Goal: Task Accomplishment & Management: Complete application form

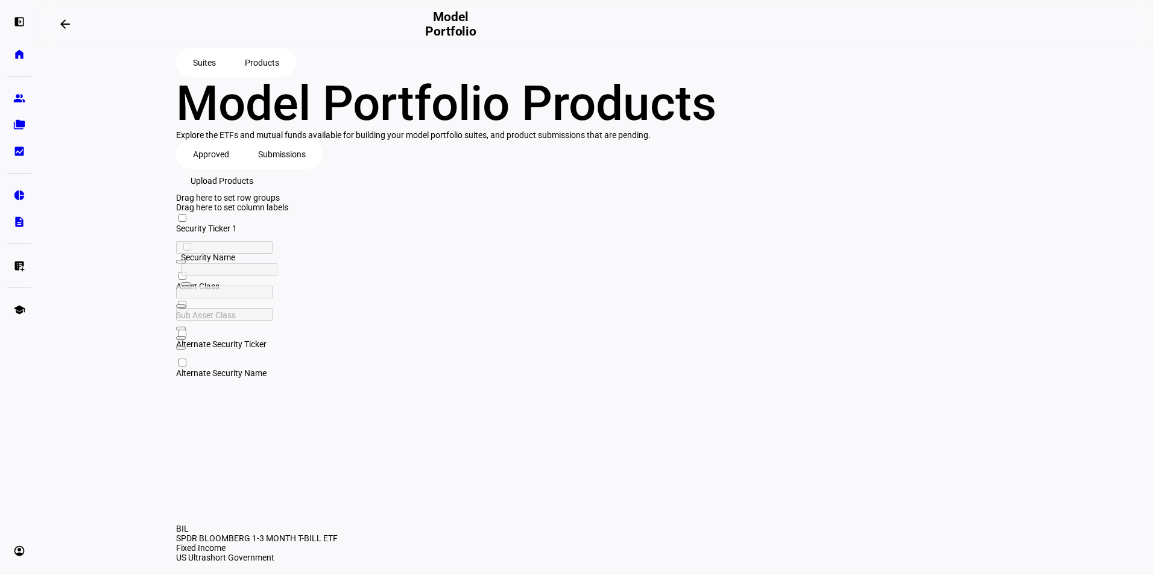
click at [253, 193] on span "Upload Products" at bounding box center [221, 181] width 63 height 24
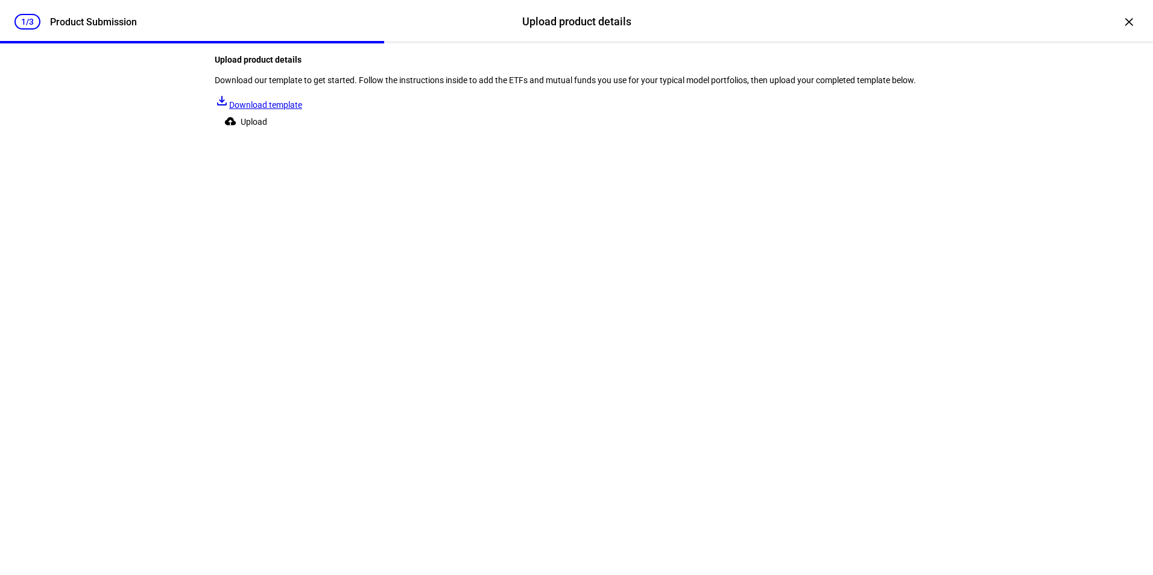
click at [302, 110] on span "Download template" at bounding box center [265, 105] width 73 height 10
click at [282, 134] on span at bounding box center [248, 122] width 67 height 24
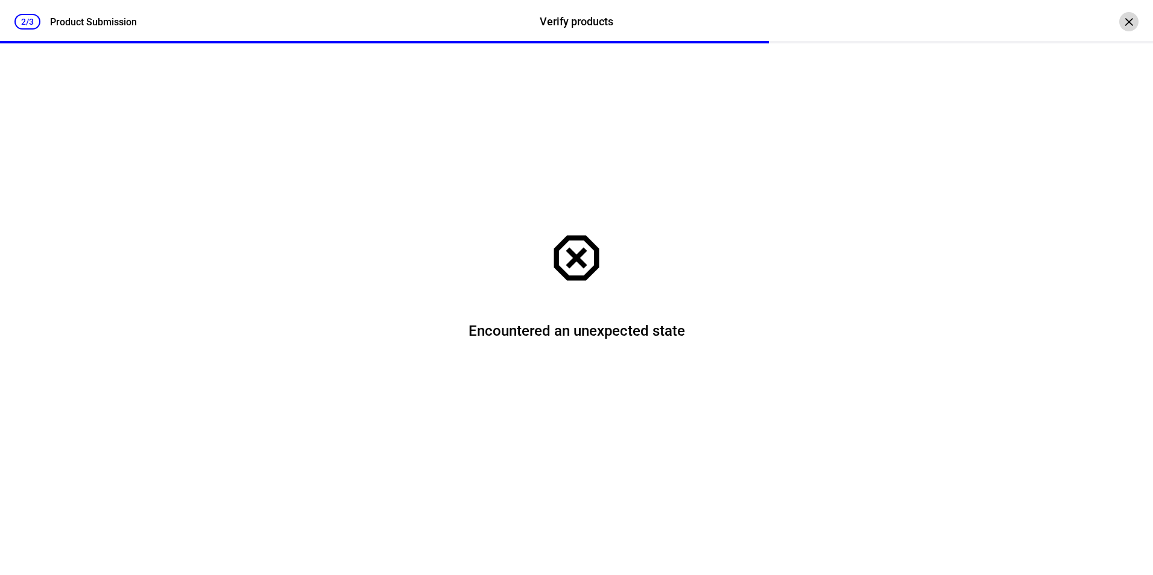
click at [1121, 20] on div "×" at bounding box center [1128, 21] width 19 height 19
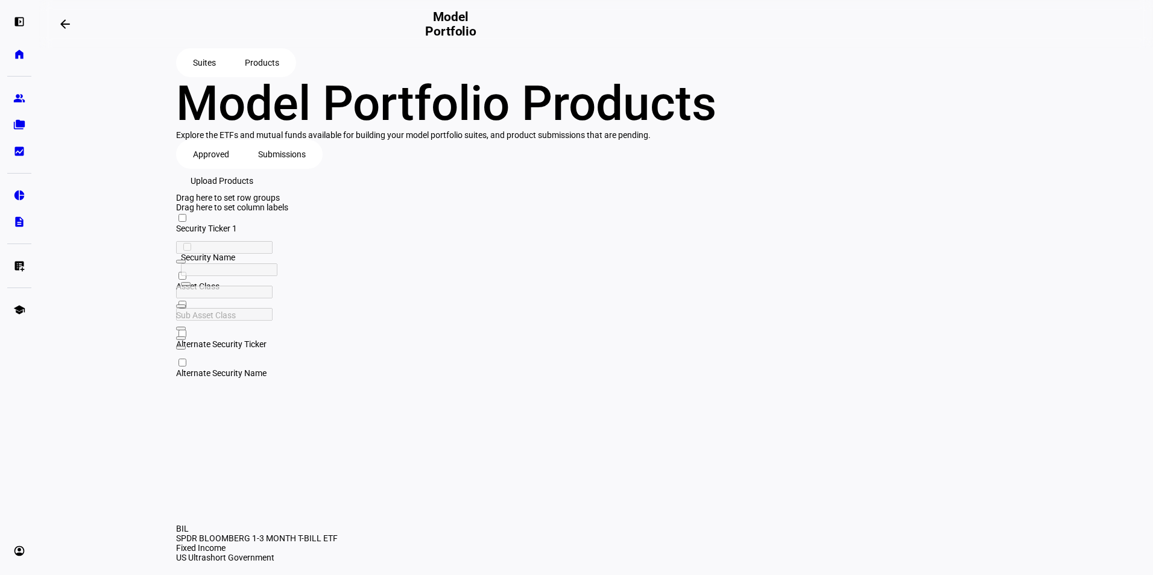
click at [253, 193] on span "Upload Products" at bounding box center [221, 181] width 63 height 24
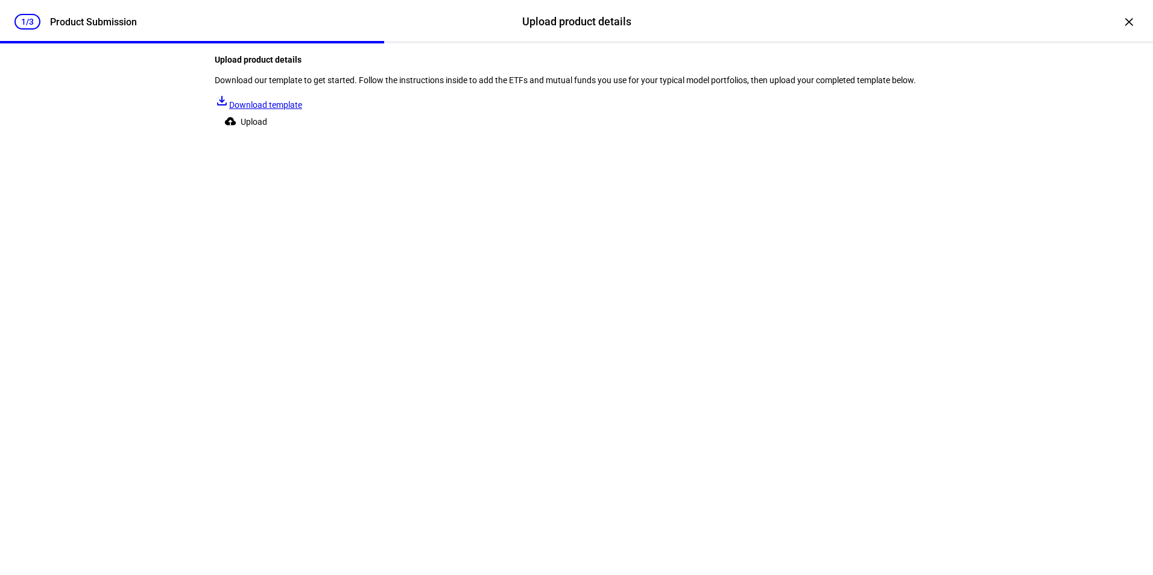
click at [267, 134] on span "Upload" at bounding box center [254, 122] width 27 height 24
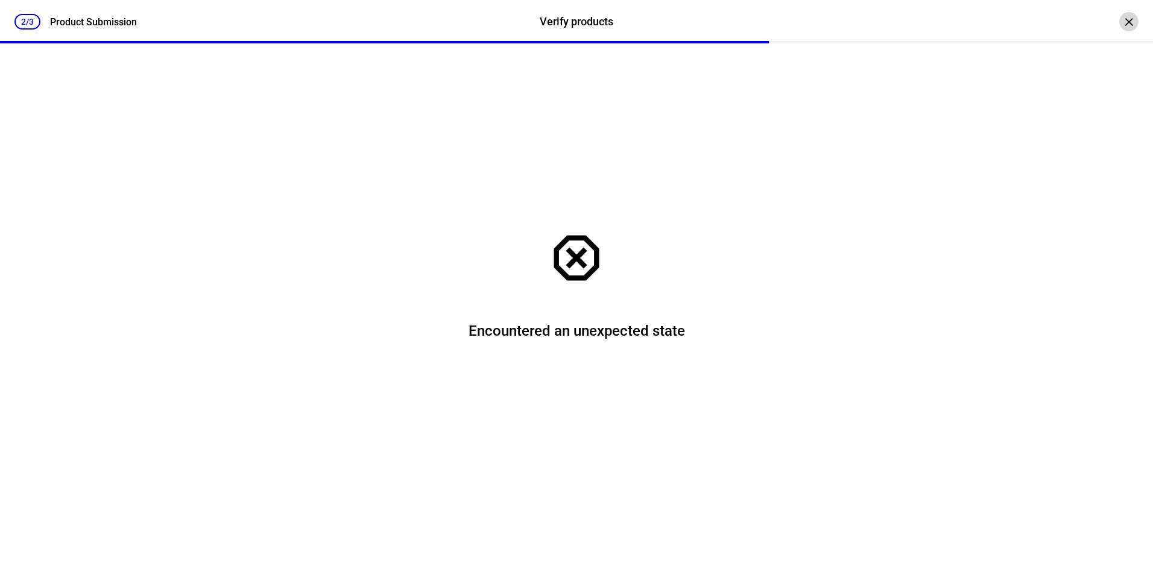
click at [1119, 18] on div "×" at bounding box center [1128, 21] width 19 height 19
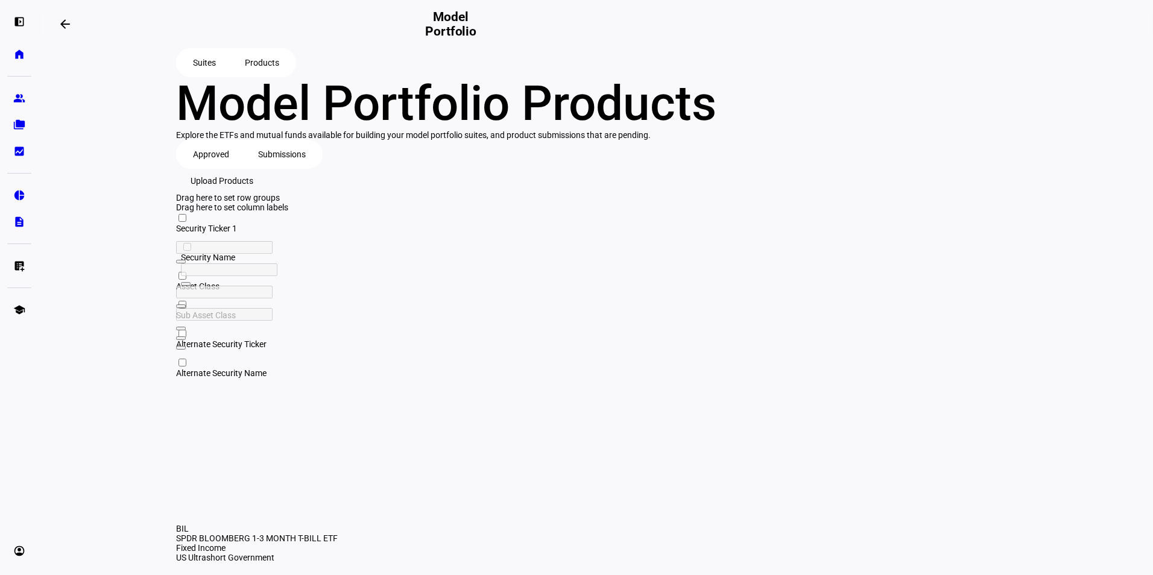
click at [253, 193] on span "Upload Products" at bounding box center [221, 181] width 63 height 24
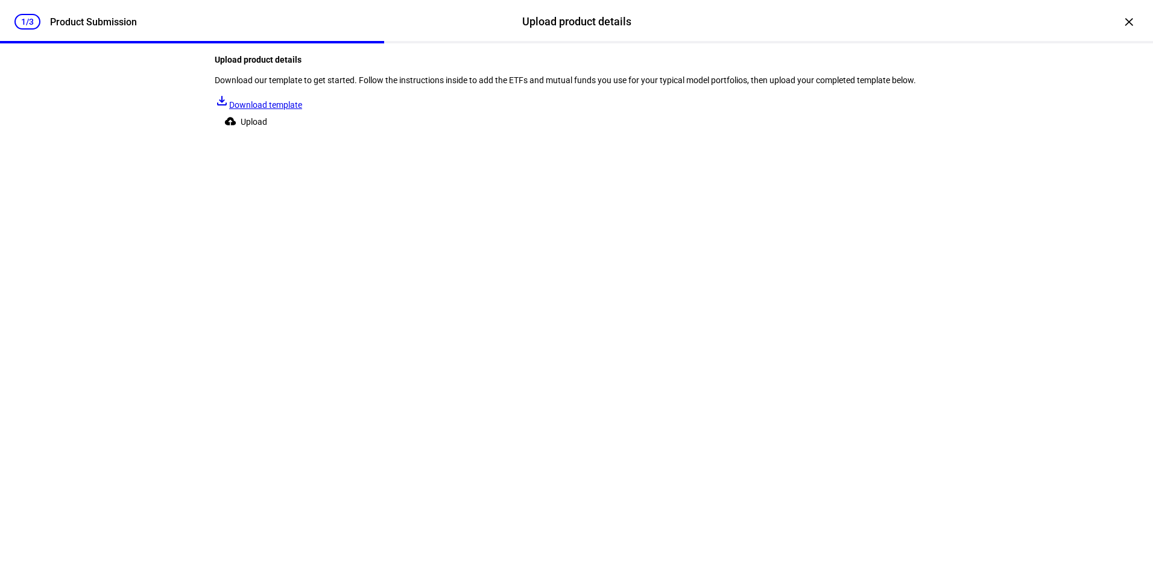
click at [267, 134] on span "Upload" at bounding box center [254, 122] width 27 height 24
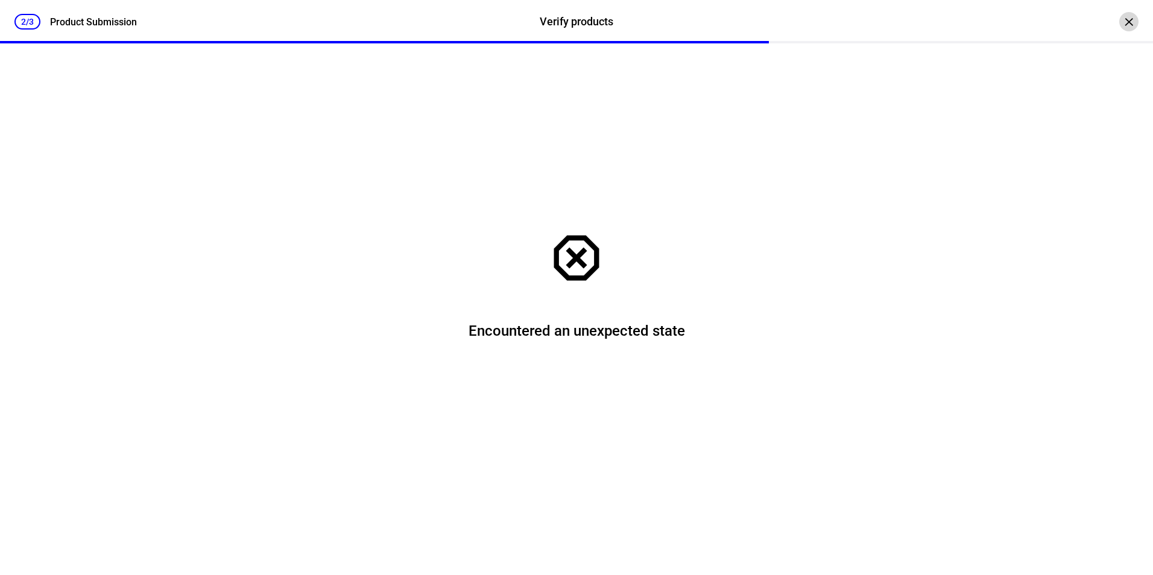
click at [1119, 27] on div "×" at bounding box center [1128, 21] width 19 height 19
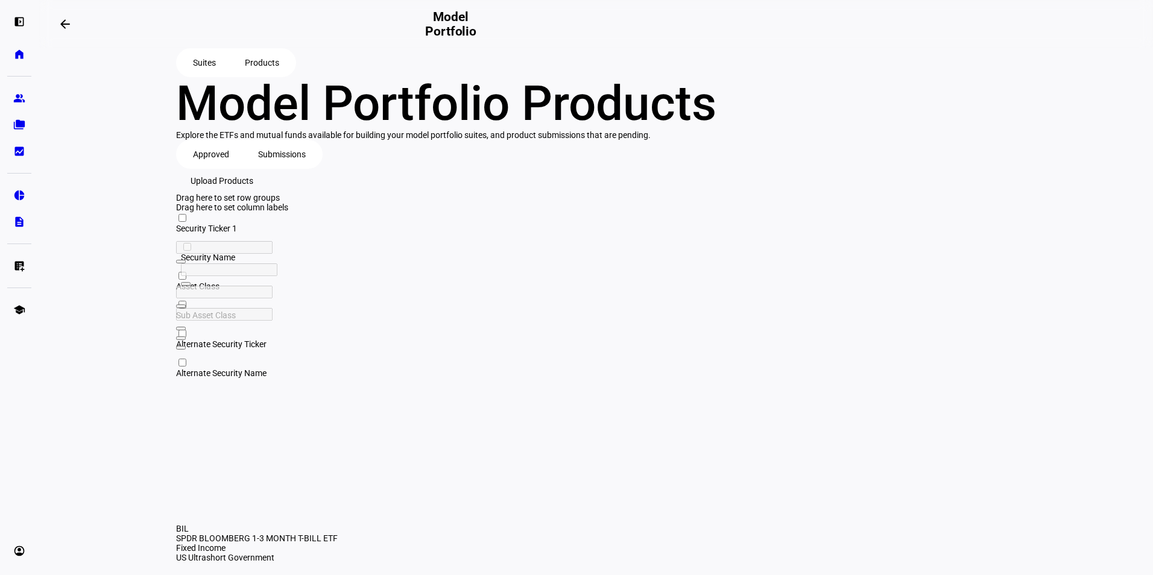
click at [253, 193] on span "Upload Products" at bounding box center [221, 181] width 63 height 24
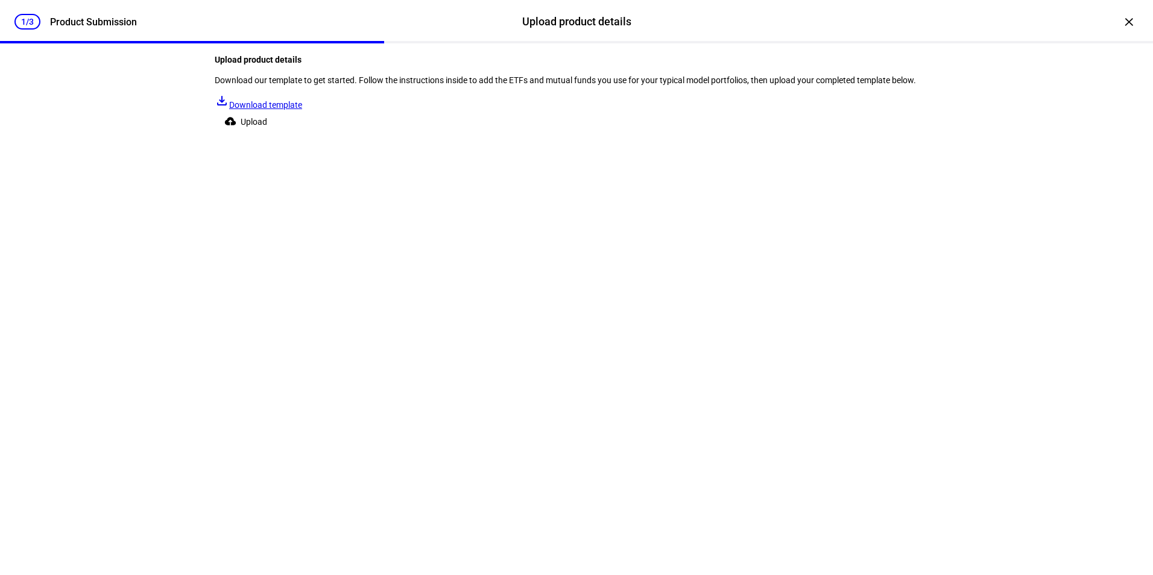
click at [275, 134] on div "Upload product details Download our template to get started. Follow the instruc…" at bounding box center [576, 88] width 723 height 90
click at [275, 134] on span at bounding box center [248, 122] width 67 height 24
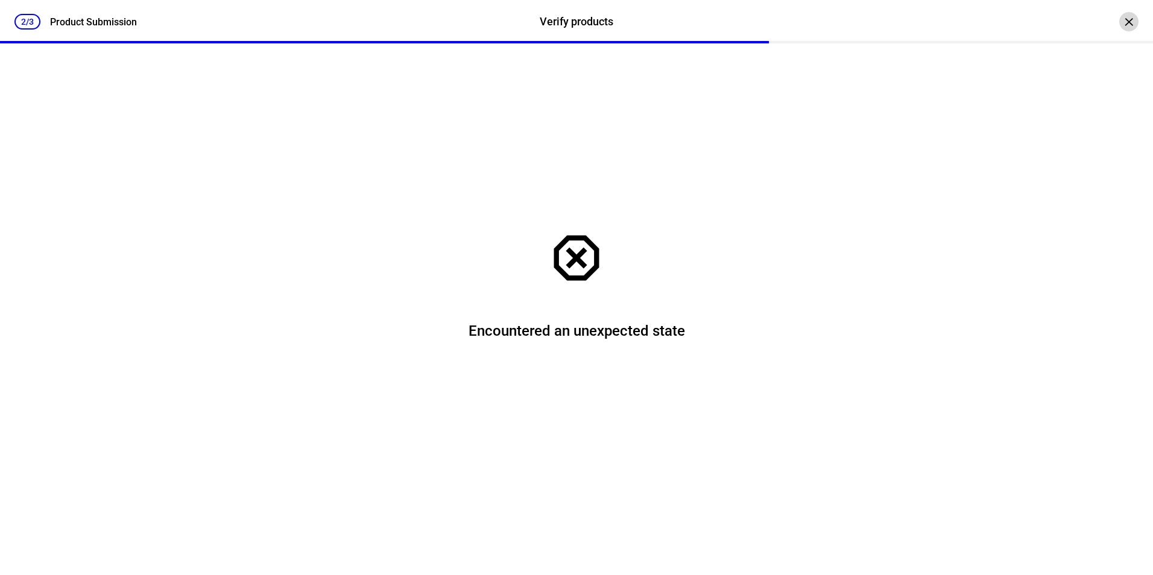
click at [1119, 24] on div "×" at bounding box center [1128, 21] width 19 height 19
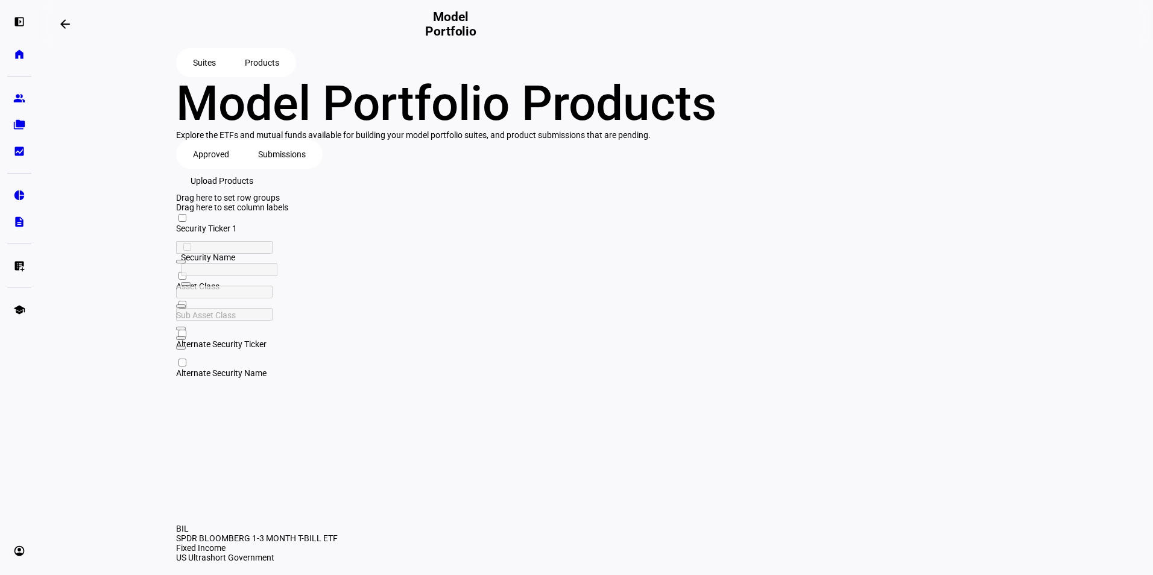
scroll to position [210, 0]
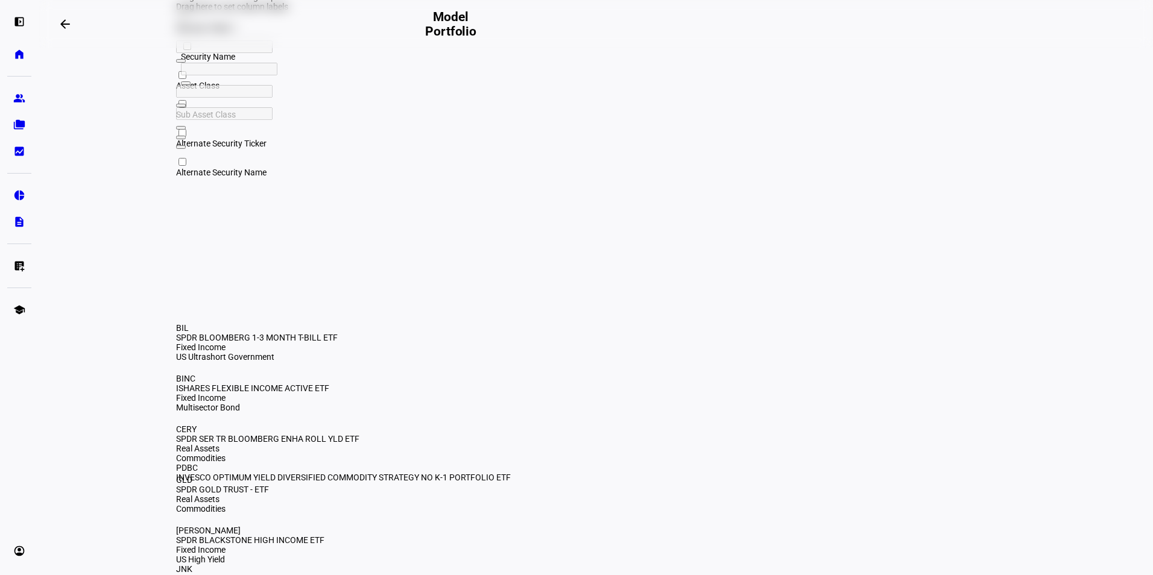
drag, startPoint x: 218, startPoint y: 388, endPoint x: 178, endPoint y: 393, distance: 40.1
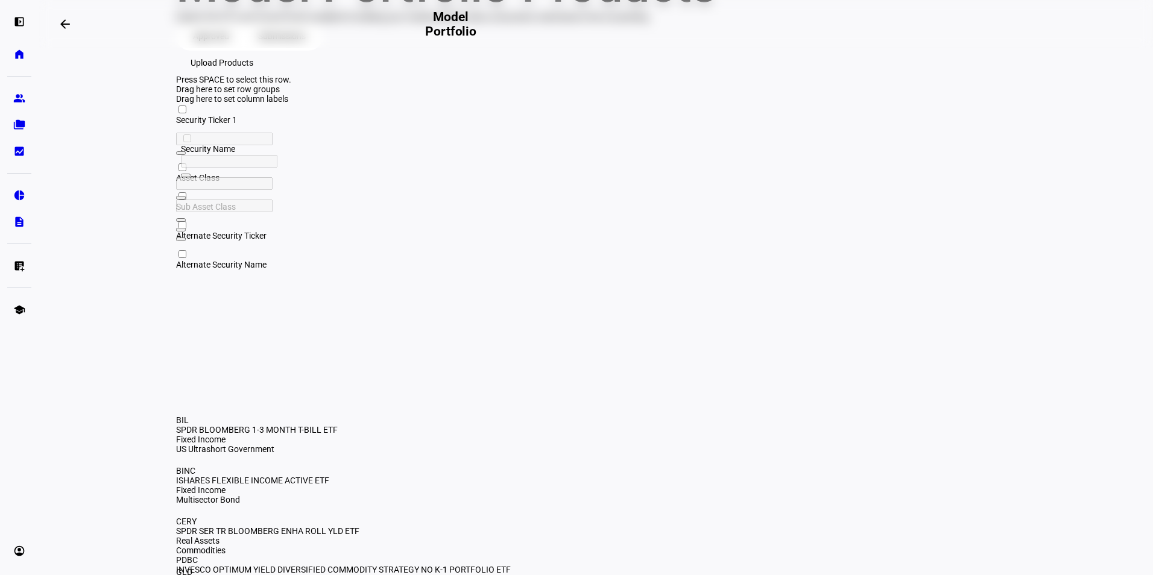
scroll to position [181, 0]
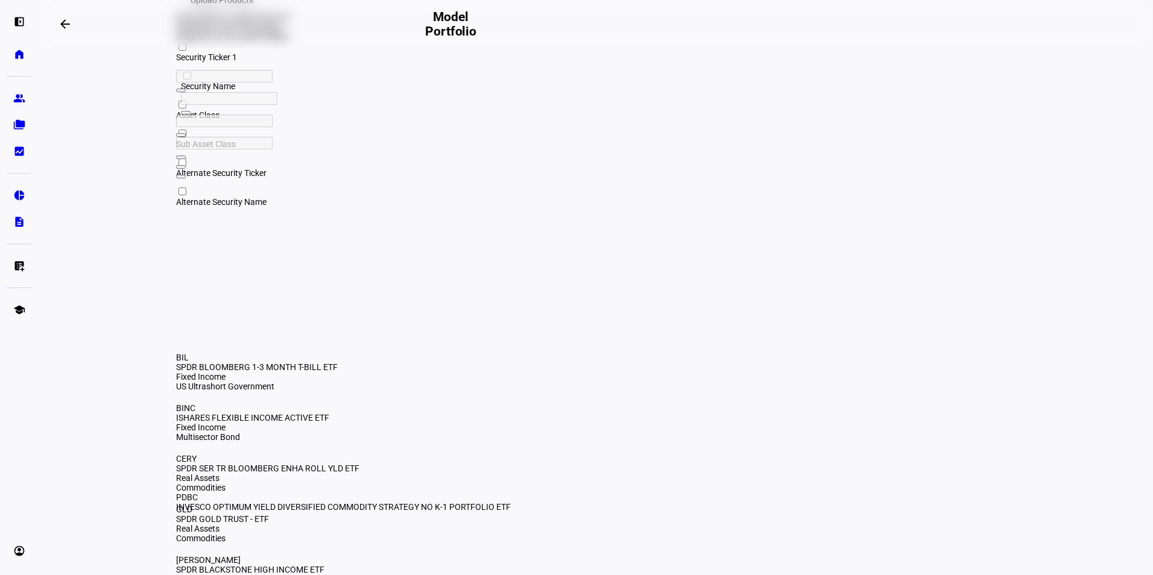
click at [253, 12] on span "Upload Products" at bounding box center [221, 0] width 63 height 24
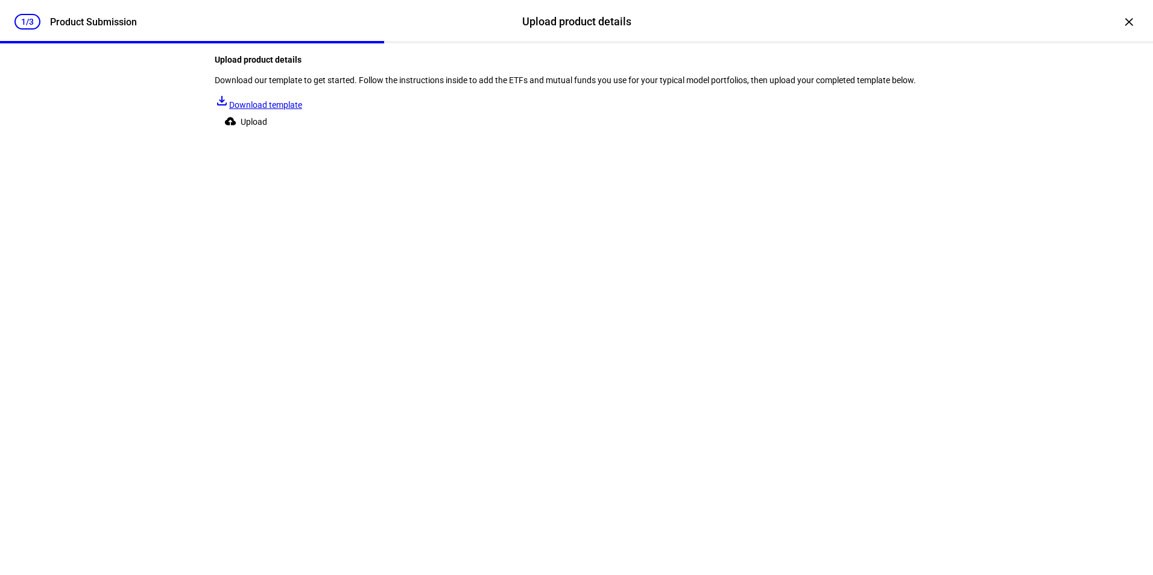
click at [267, 134] on span "Upload" at bounding box center [254, 122] width 27 height 24
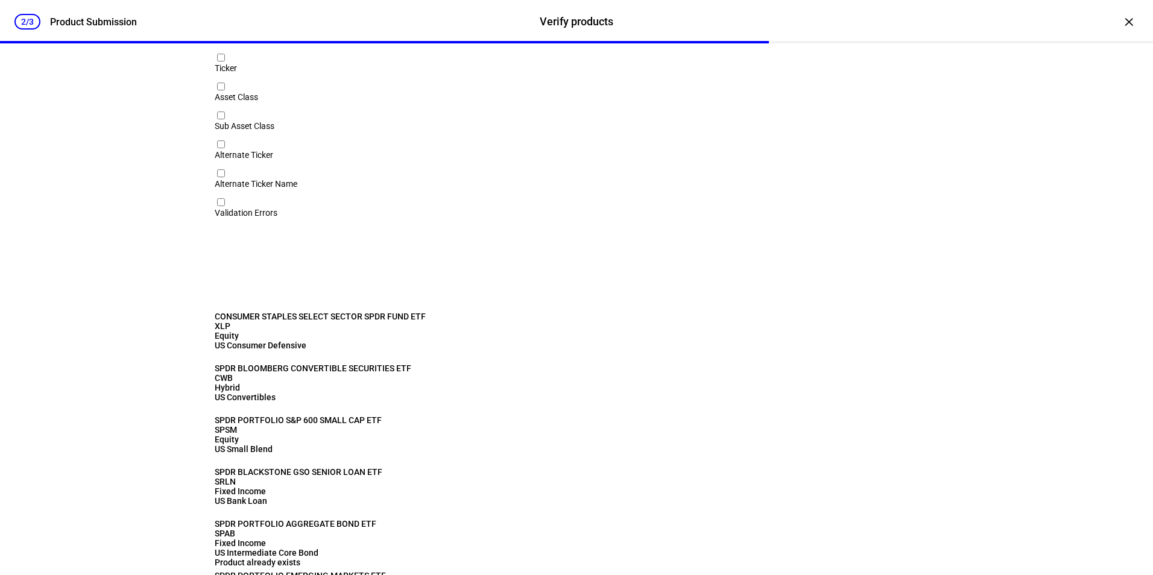
scroll to position [218, 0]
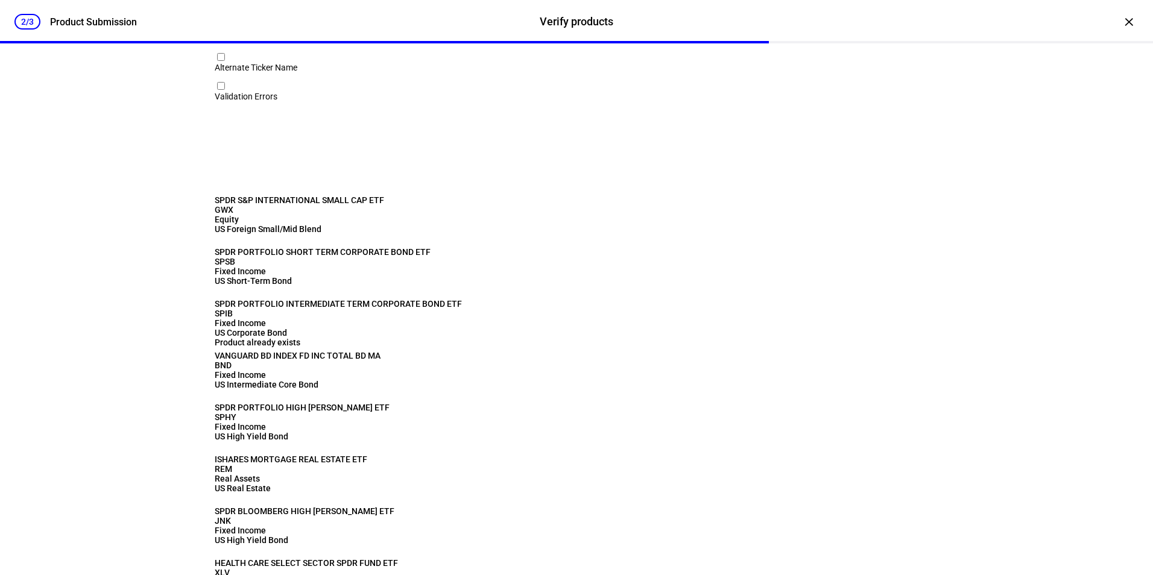
scroll to position [0, 0]
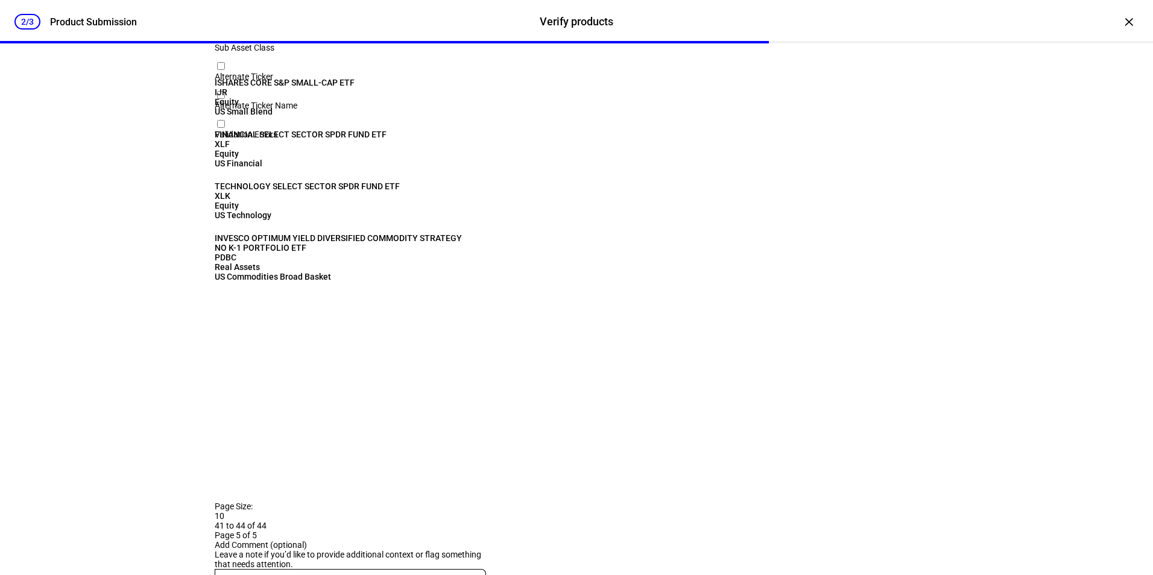
scroll to position [218, 0]
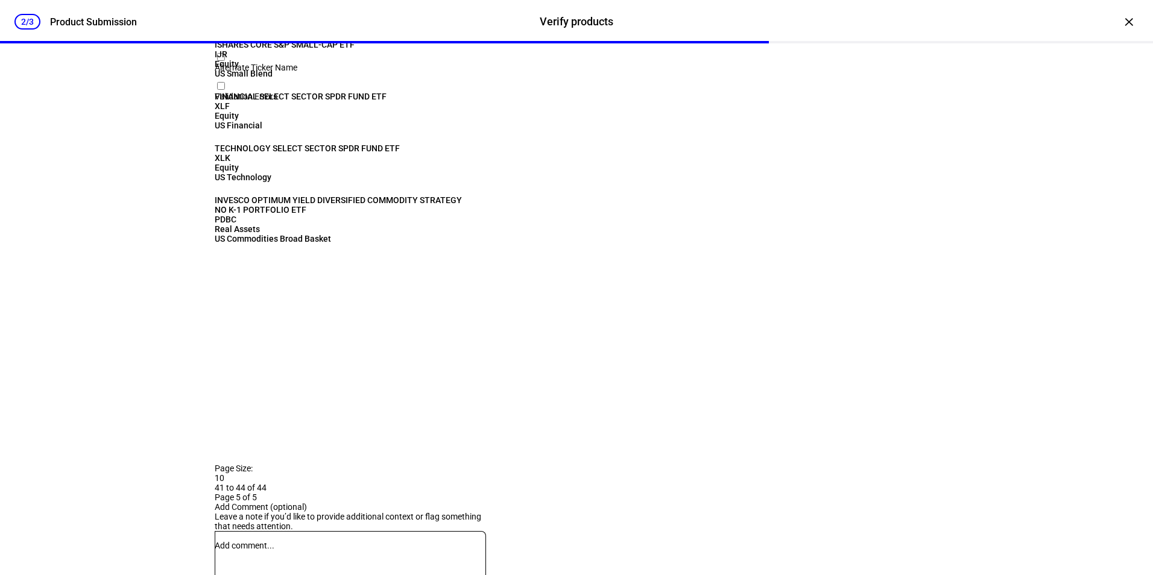
click at [310, 517] on textarea at bounding box center [350, 555] width 271 height 29
type textarea "confirm"
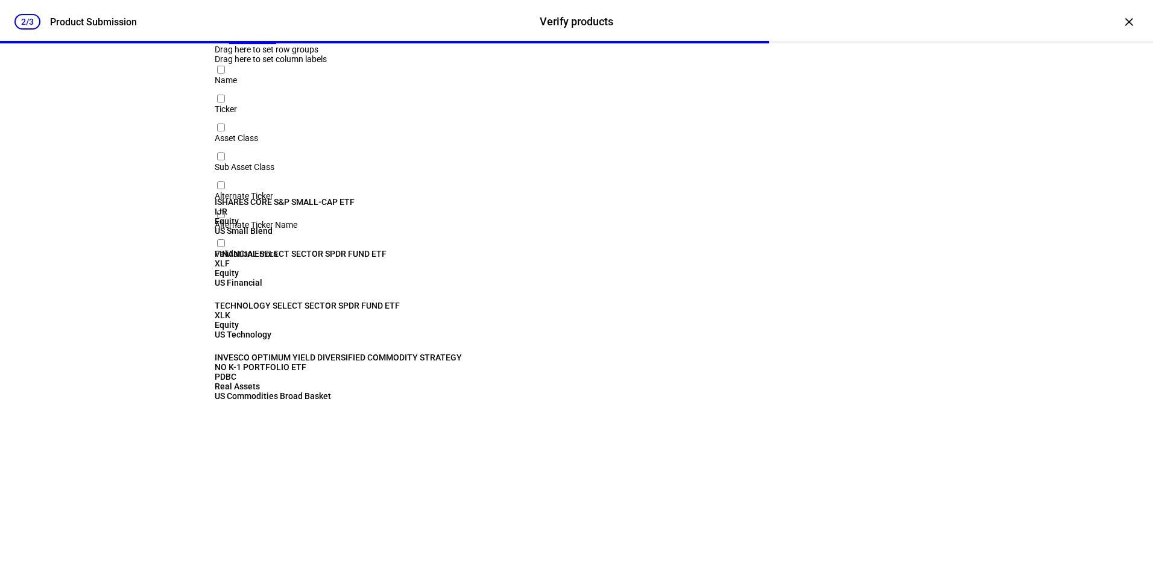
scroll to position [0, 0]
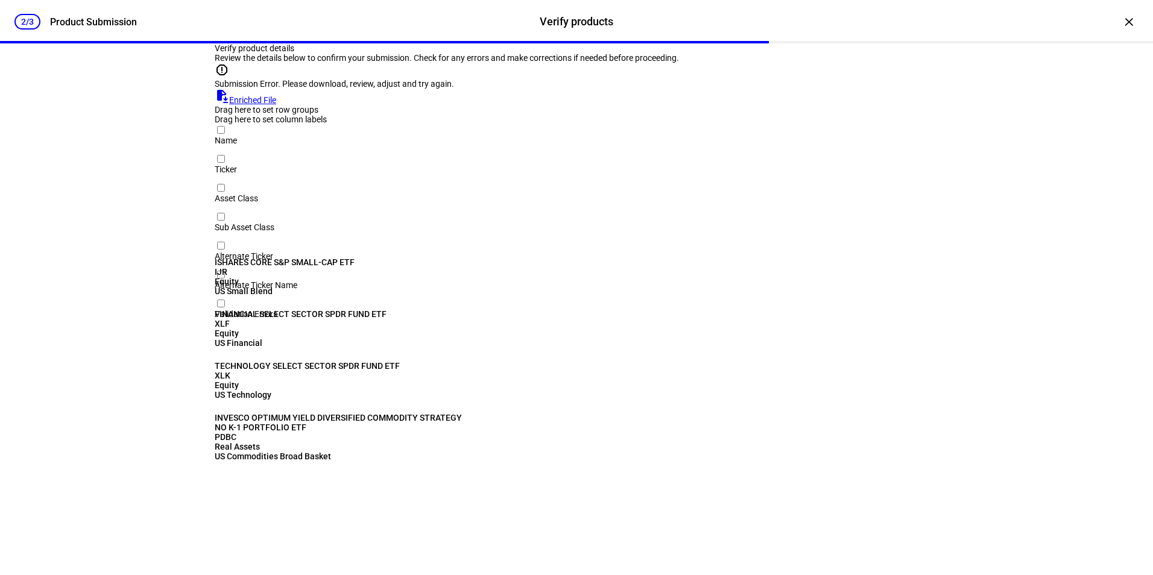
click at [345, 89] on div "Submission Error. Please download, review, adjust and try again." at bounding box center [576, 84] width 723 height 10
click at [229, 77] on mat-icon "report" at bounding box center [222, 70] width 14 height 14
click at [276, 105] on link "file_save Enriched File" at bounding box center [245, 100] width 61 height 10
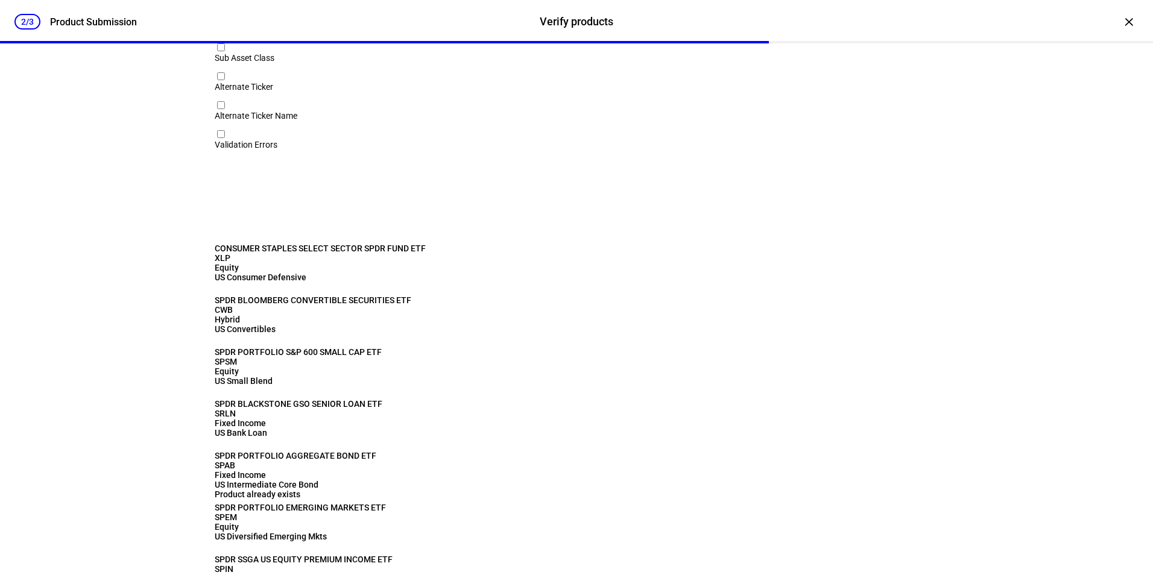
scroll to position [218, 0]
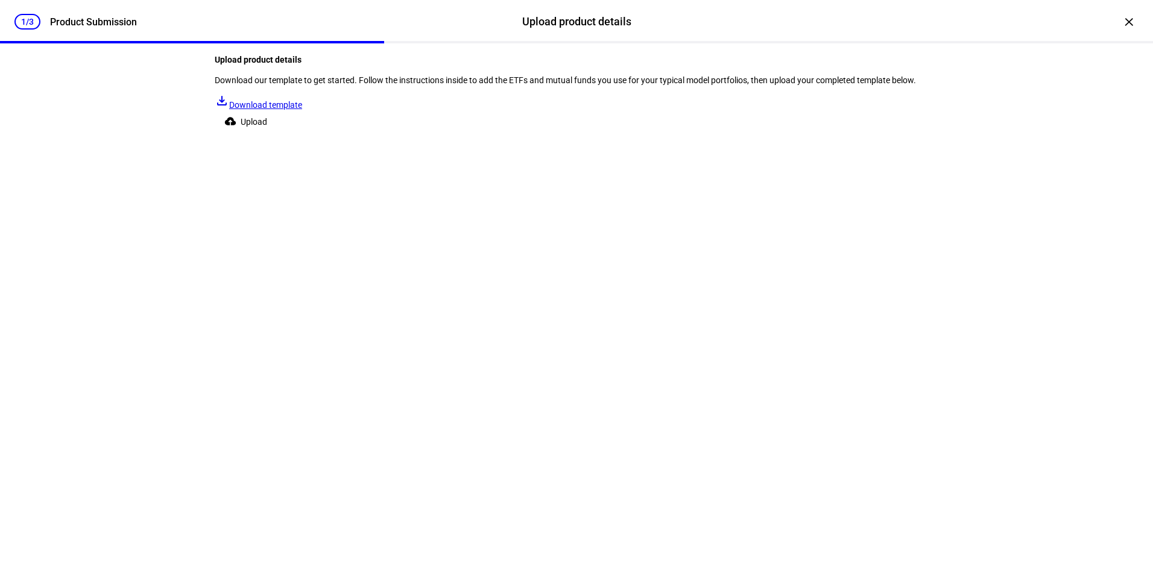
click at [83, 16] on div "Product Submission" at bounding box center [93, 21] width 87 height 11
click at [1119, 17] on div "×" at bounding box center [1128, 21] width 19 height 19
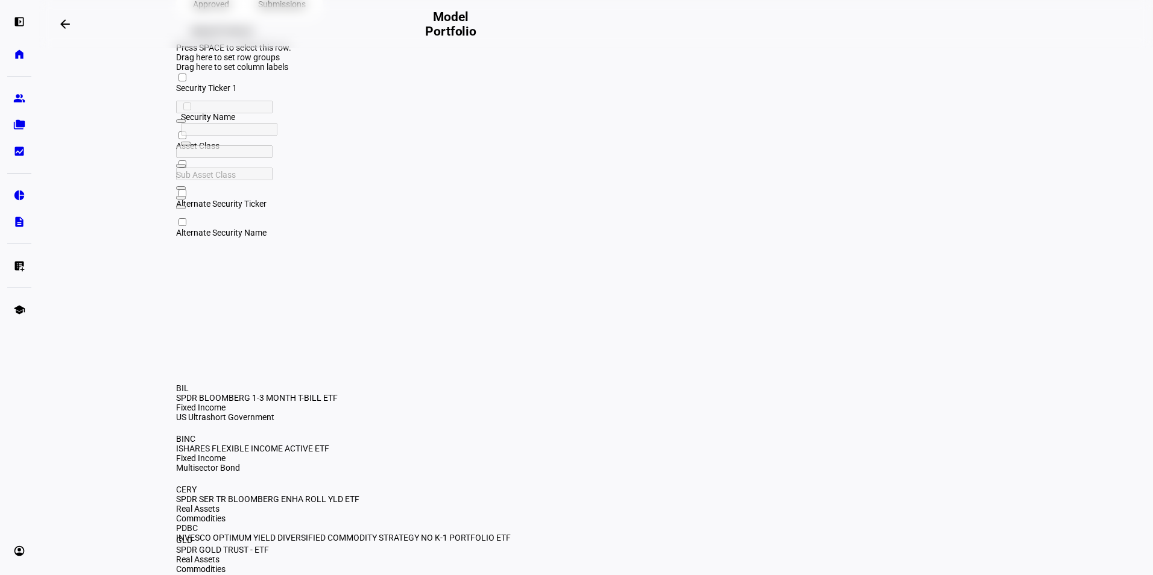
scroll to position [30, 0]
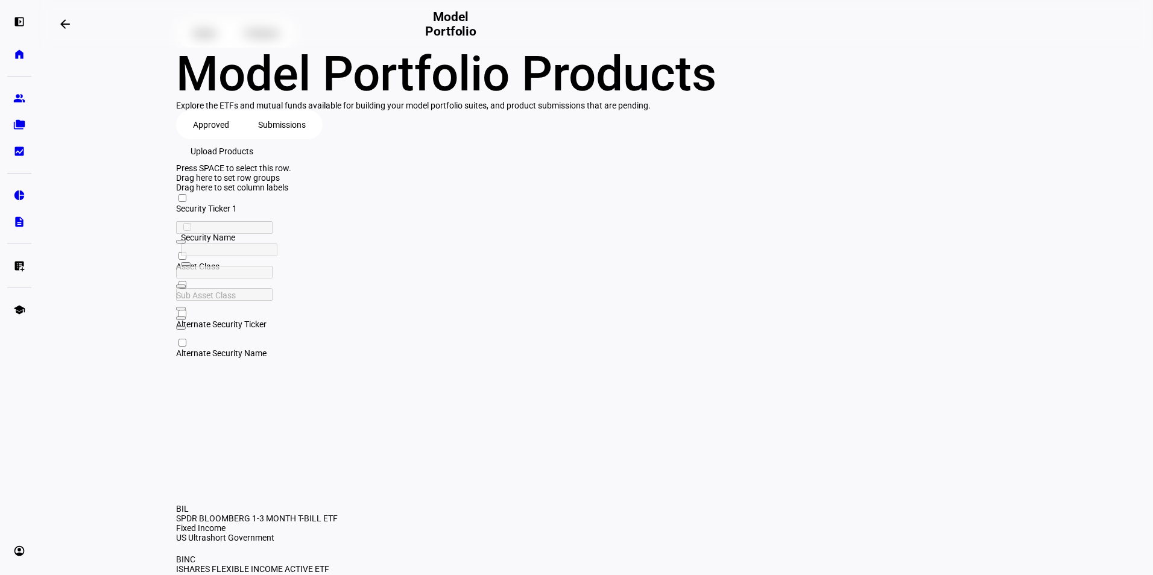
click at [253, 163] on span "Upload Products" at bounding box center [221, 151] width 63 height 24
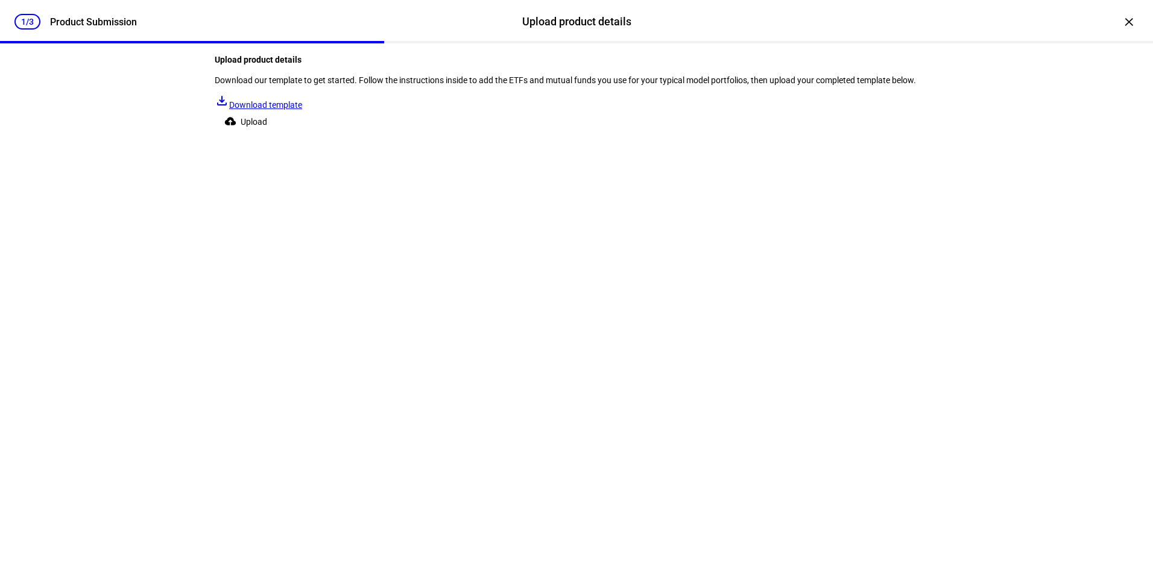
click at [267, 134] on span "Upload" at bounding box center [254, 122] width 27 height 24
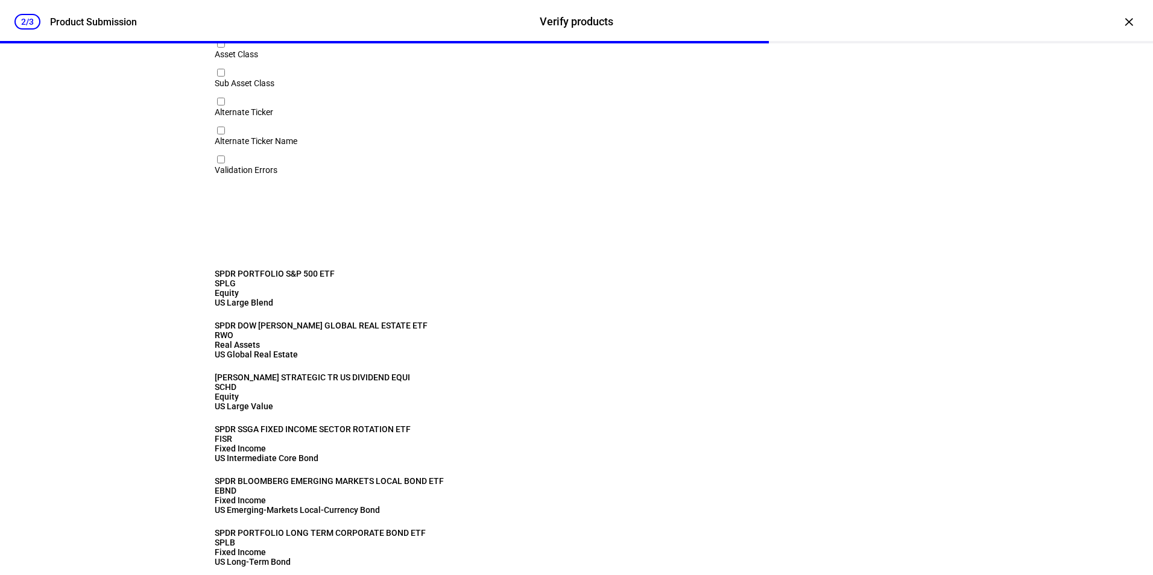
scroll to position [218, 0]
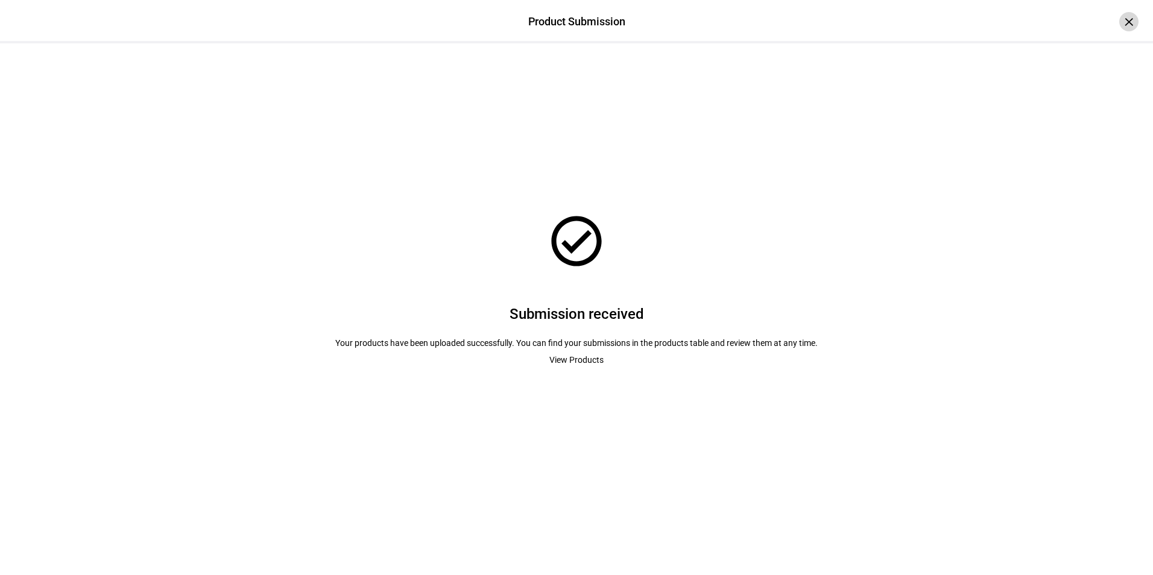
click at [1126, 24] on div "×" at bounding box center [1128, 21] width 19 height 19
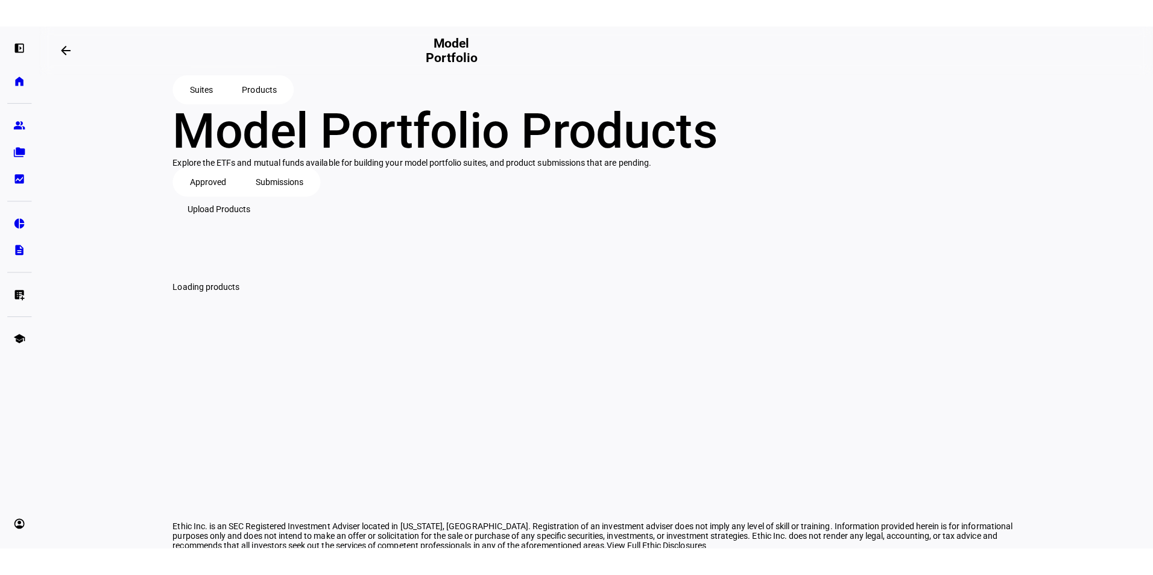
scroll to position [95, 0]
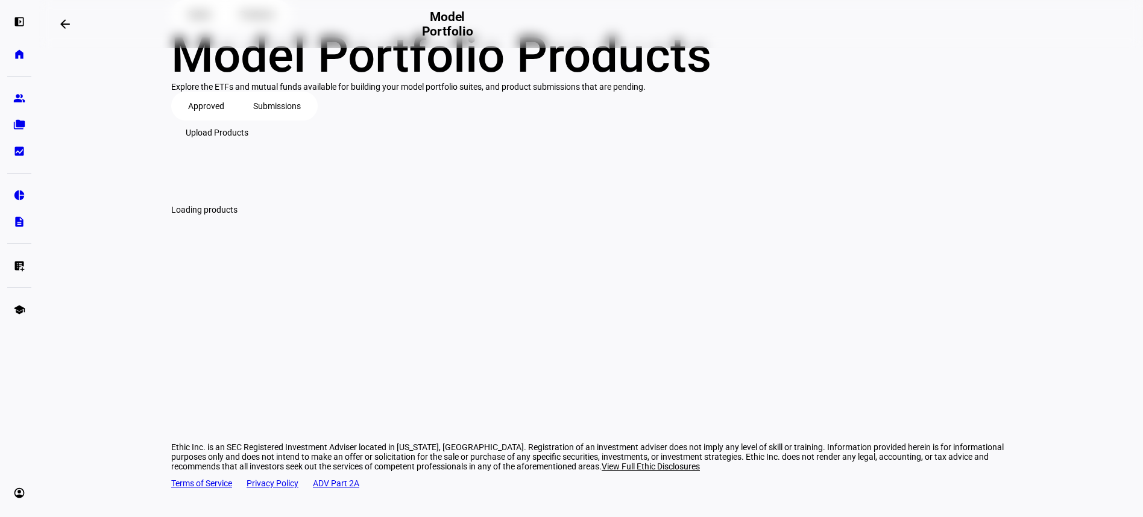
click at [248, 145] on span "Upload Products" at bounding box center [217, 133] width 63 height 24
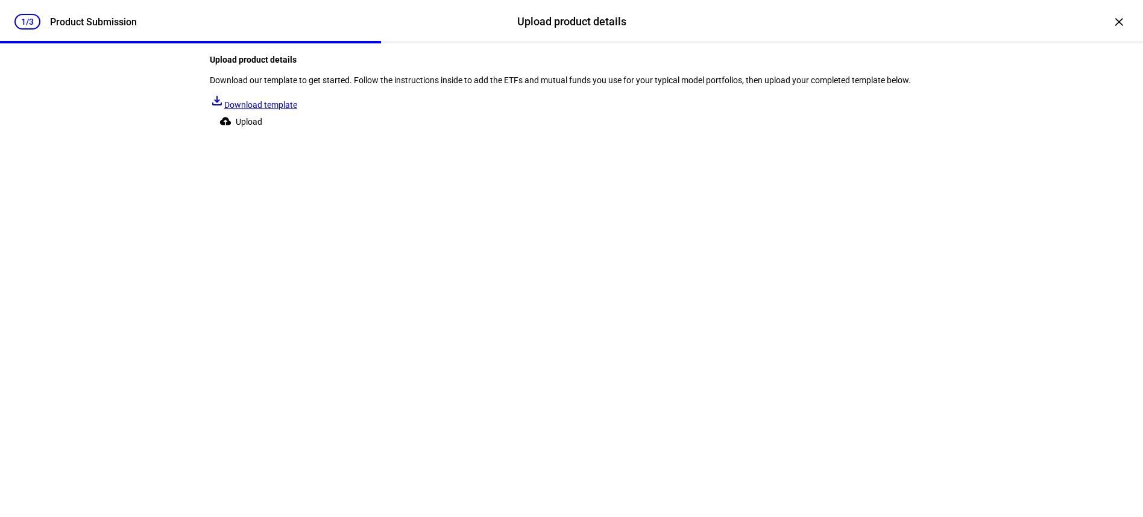
click at [262, 134] on span "Upload" at bounding box center [249, 122] width 27 height 24
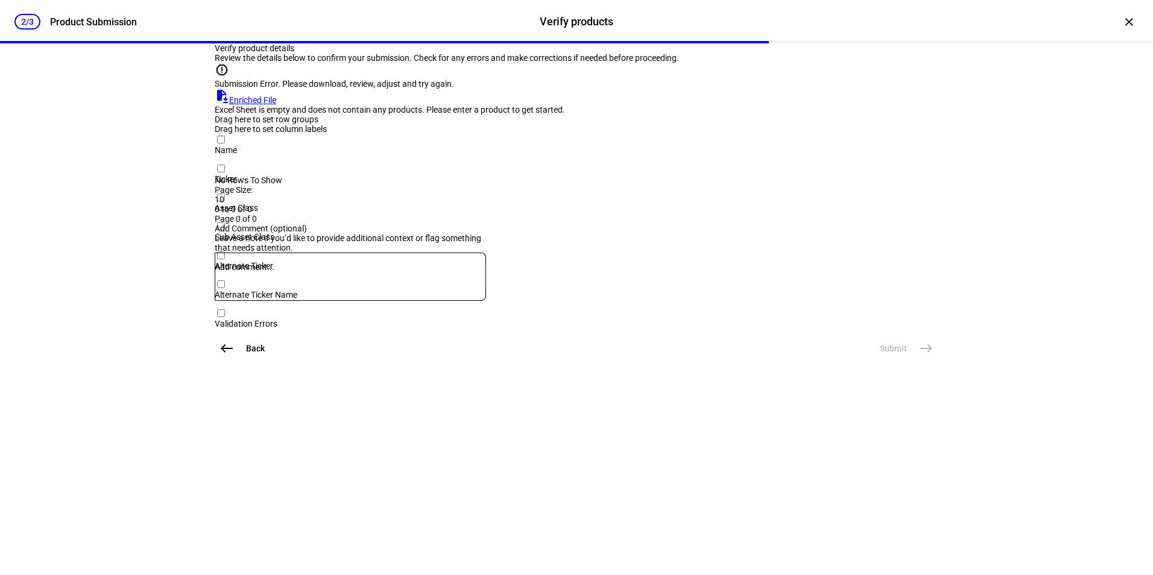
scroll to position [228, 0]
click at [230, 360] on span "west" at bounding box center [227, 348] width 24 height 24
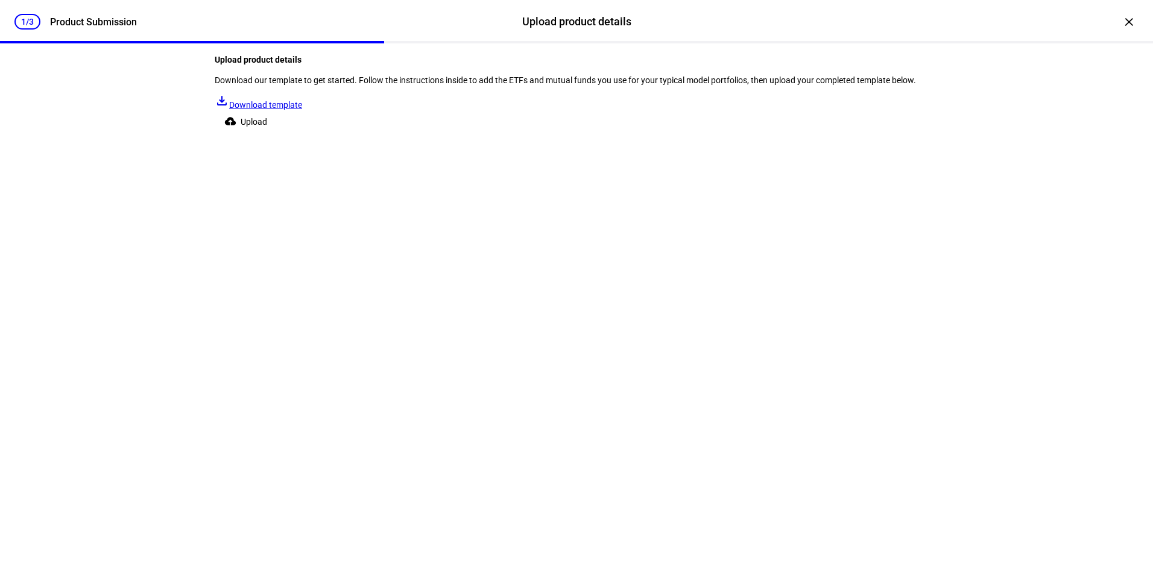
scroll to position [0, 0]
click at [267, 134] on span "Upload" at bounding box center [254, 122] width 27 height 24
click at [302, 110] on span "Download template" at bounding box center [265, 105] width 73 height 10
click at [276, 134] on span at bounding box center [248, 122] width 67 height 24
